Goal: Task Accomplishment & Management: Manage account settings

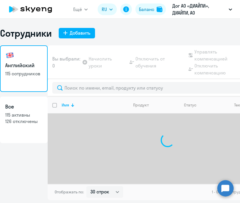
select select "30"
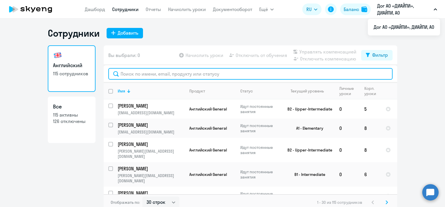
click at [154, 76] on input "text" at bounding box center [250, 74] width 284 height 12
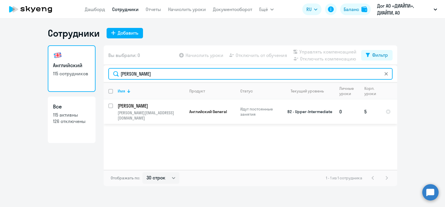
type input "[PERSON_NAME]"
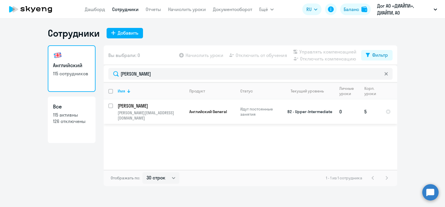
click at [109, 106] on input "select row 19304150" at bounding box center [114, 110] width 12 height 12
checkbox input "true"
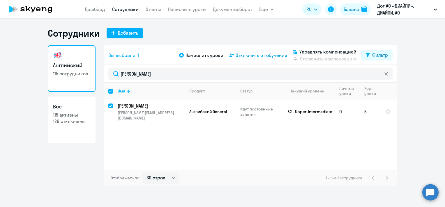
click at [240, 54] on span "Отключить от обучения" at bounding box center [262, 55] width 52 height 7
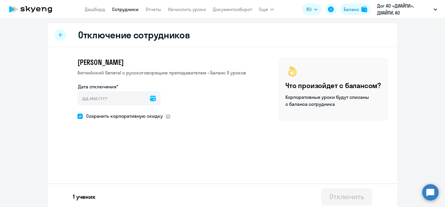
click at [150, 98] on icon at bounding box center [153, 98] width 6 height 6
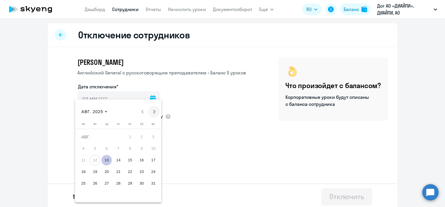
click at [154, 112] on button "Next month" at bounding box center [154, 112] width 12 height 12
click at [85, 144] on span "1" at bounding box center [83, 149] width 10 height 10
type input "[DATE]"
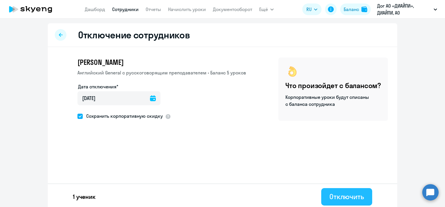
click at [240, 199] on div "Отключить" at bounding box center [346, 196] width 35 height 9
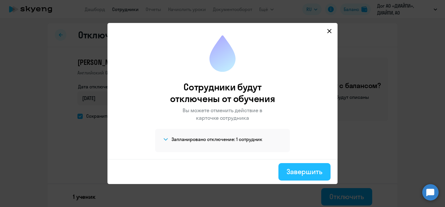
click at [240, 170] on div "Завершить" at bounding box center [304, 171] width 36 height 9
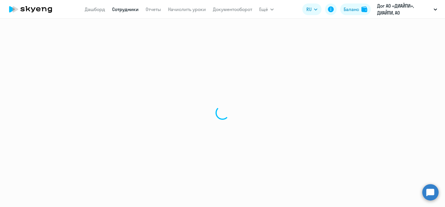
select select "30"
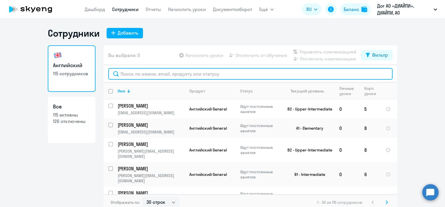
click at [168, 75] on input "text" at bounding box center [250, 74] width 284 height 12
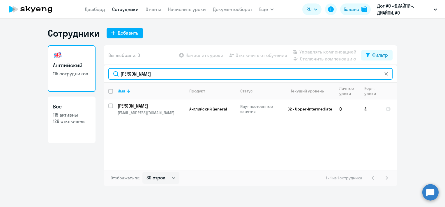
drag, startPoint x: 148, startPoint y: 75, endPoint x: 115, endPoint y: 75, distance: 32.6
click at [115, 75] on input "[PERSON_NAME]" at bounding box center [250, 74] width 284 height 12
type input "[PERSON_NAME]"
